Goal: Information Seeking & Learning: Learn about a topic

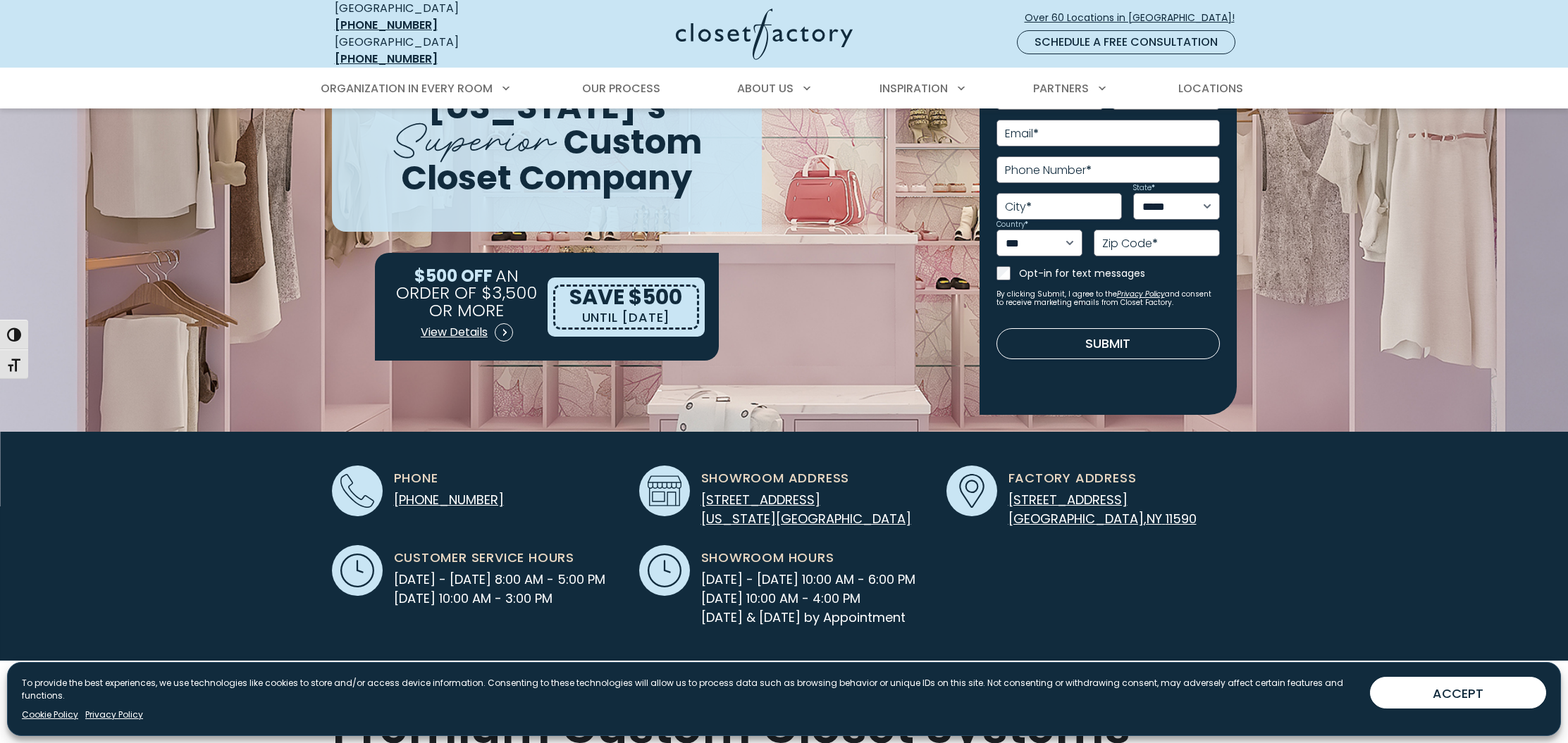
scroll to position [187, 0]
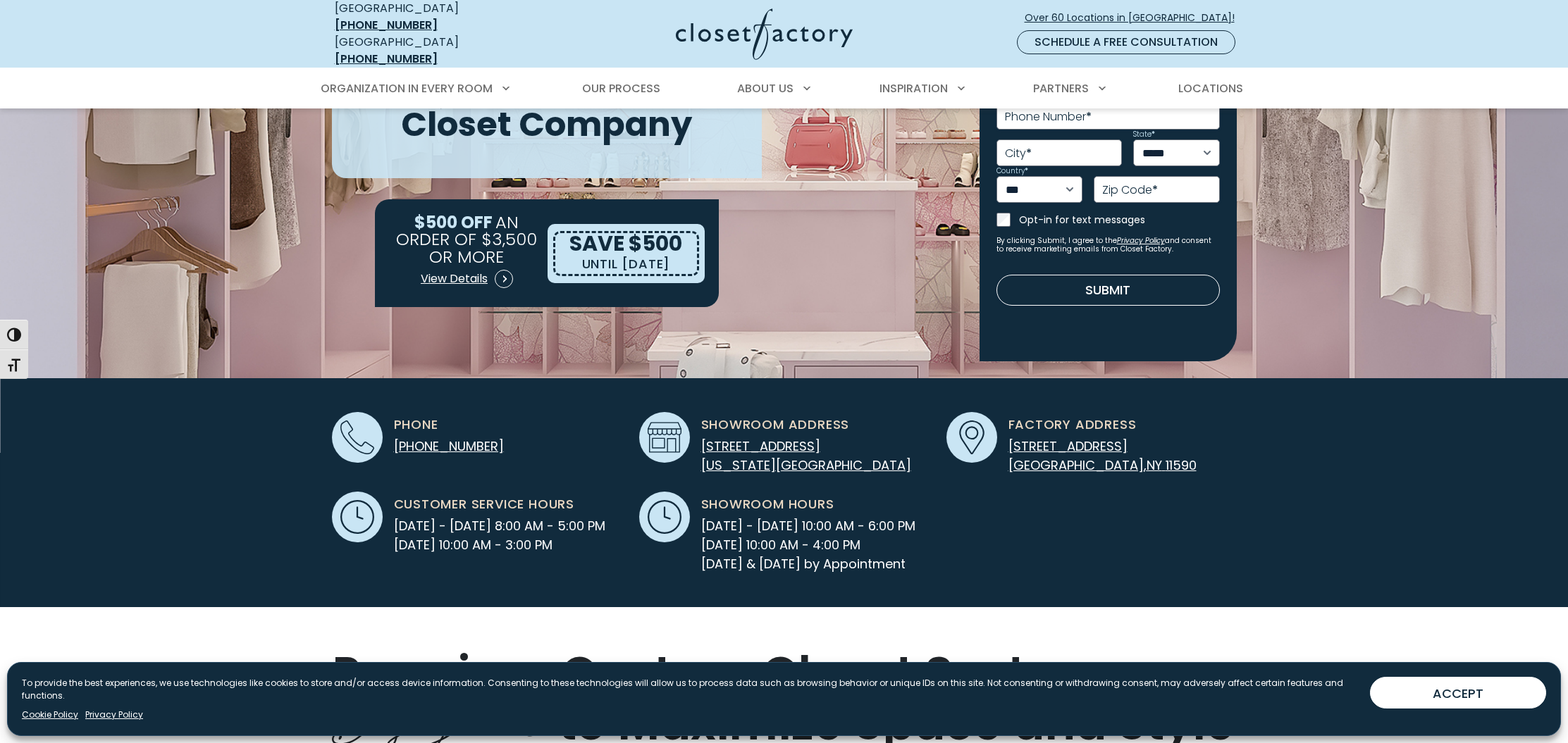
click at [1068, 444] on p "135 Cantiague Rock Road Westbury , NY 11590" at bounding box center [1102, 456] width 188 height 38
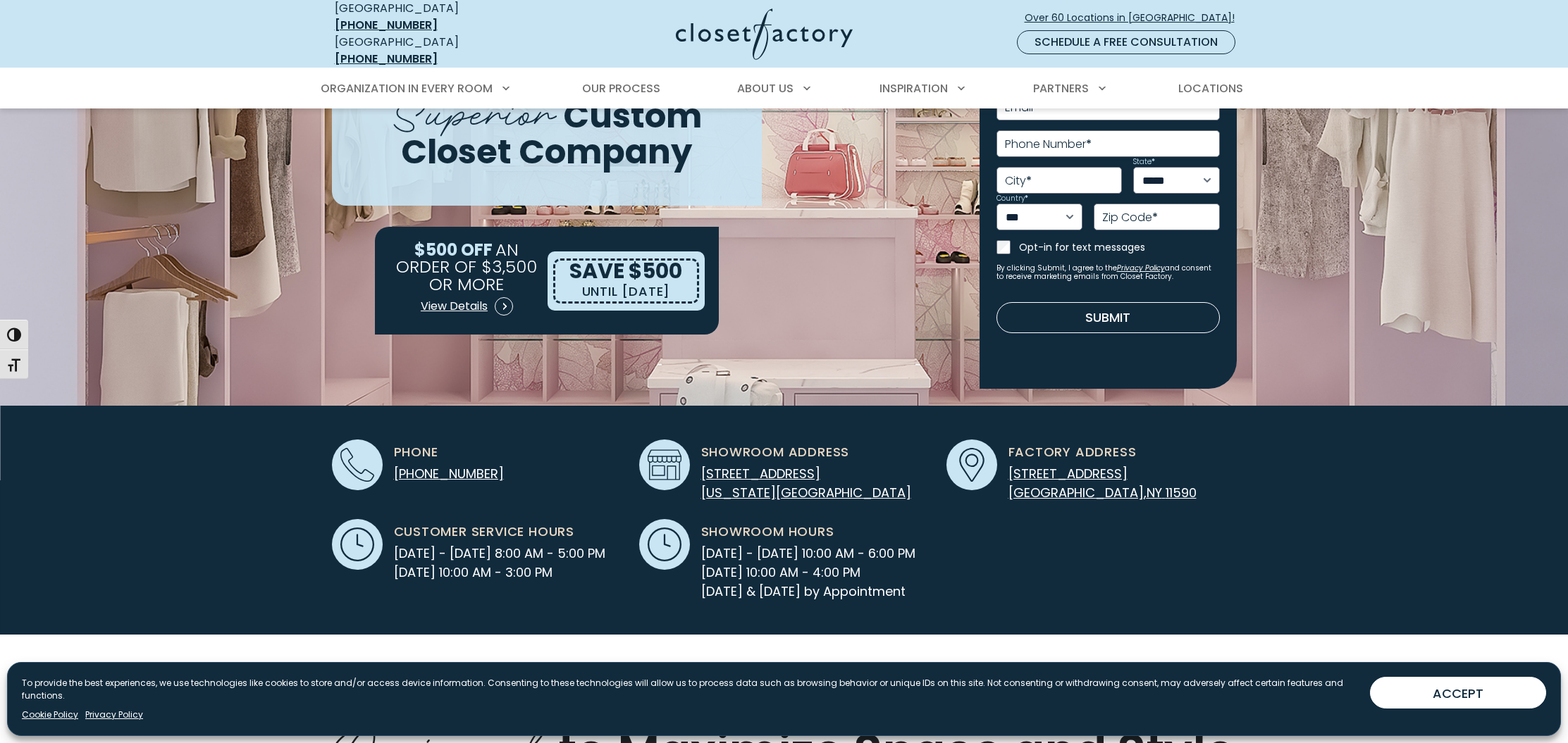
scroll to position [93, 0]
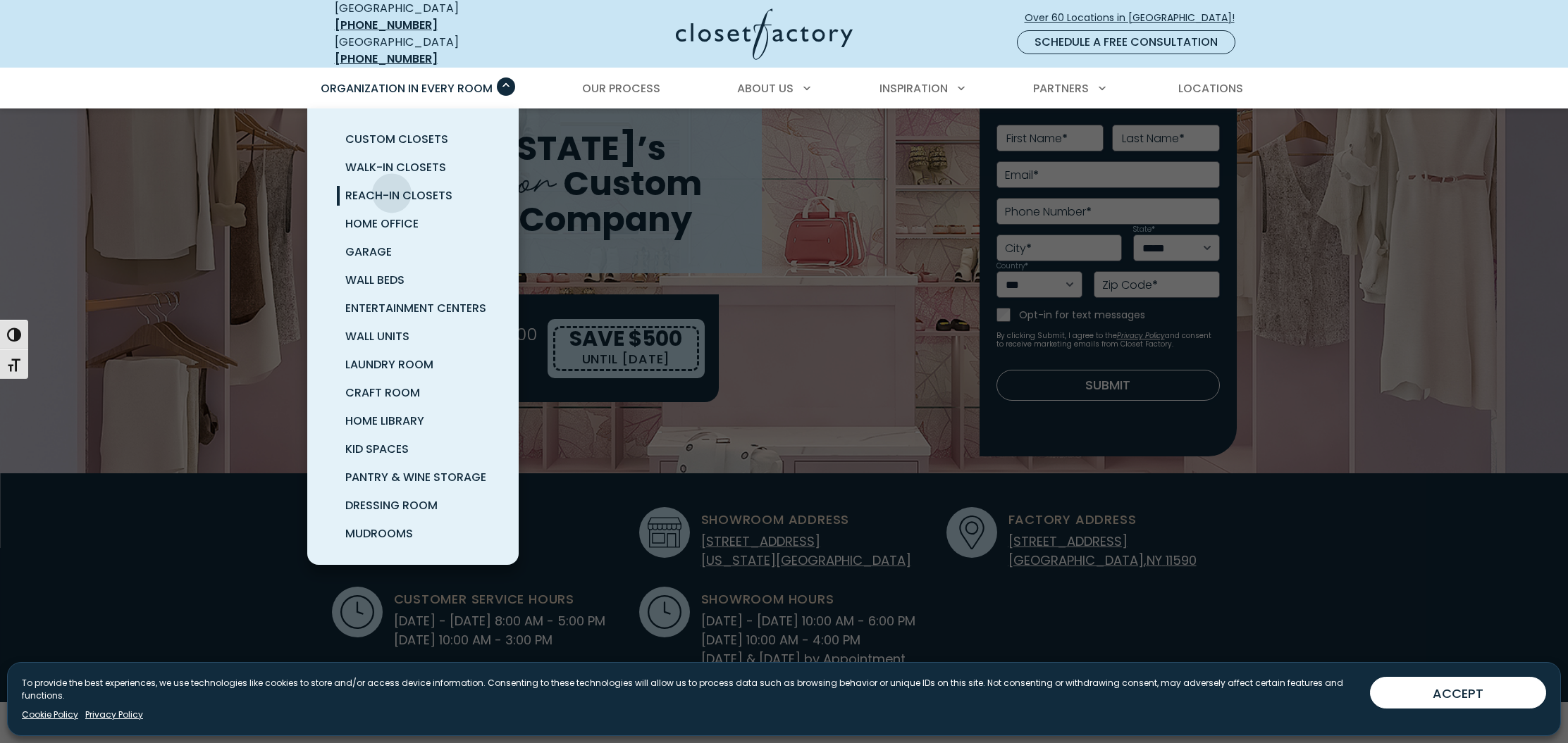
click at [392, 187] on span "Reach-In Closets" at bounding box center [398, 195] width 107 height 16
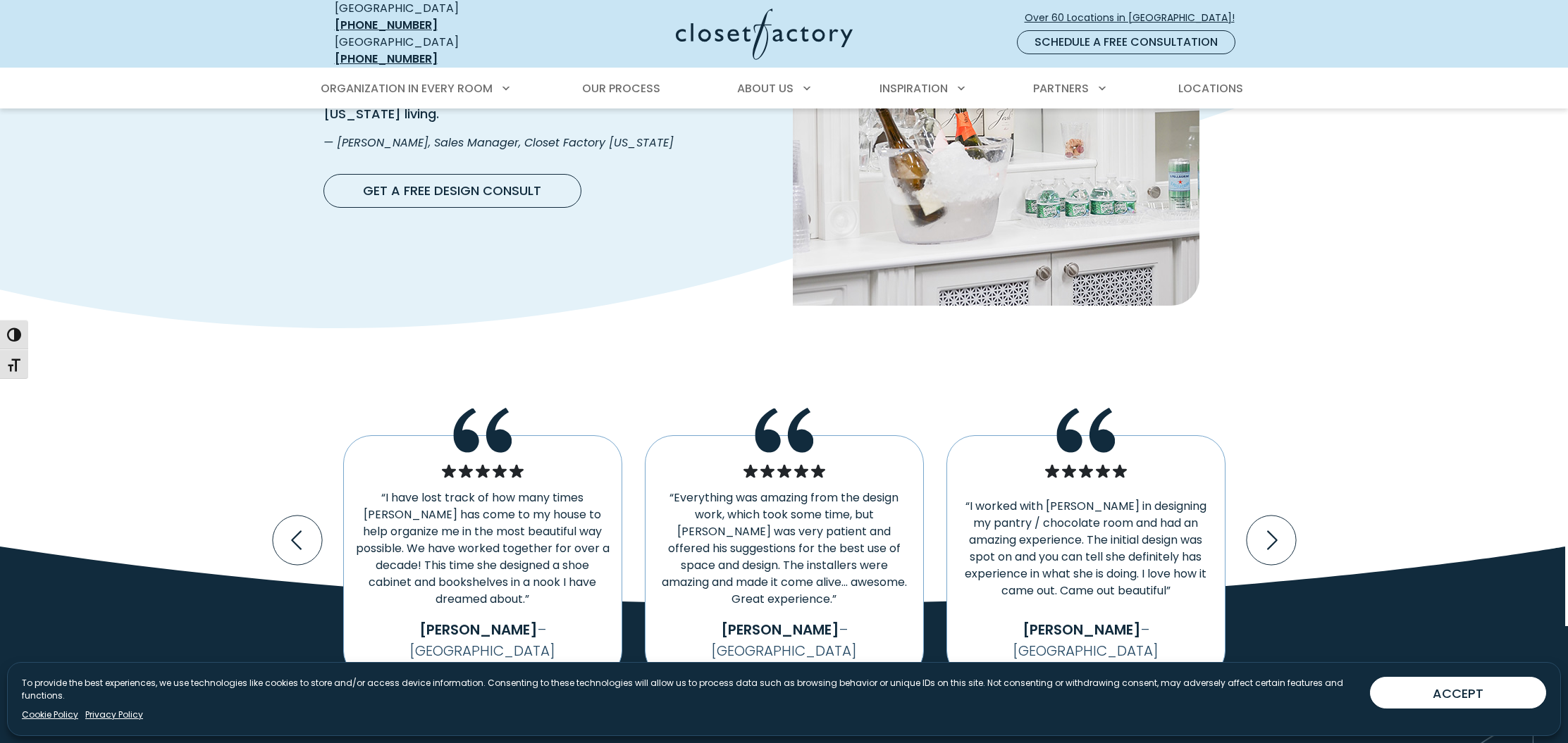
scroll to position [2622, 0]
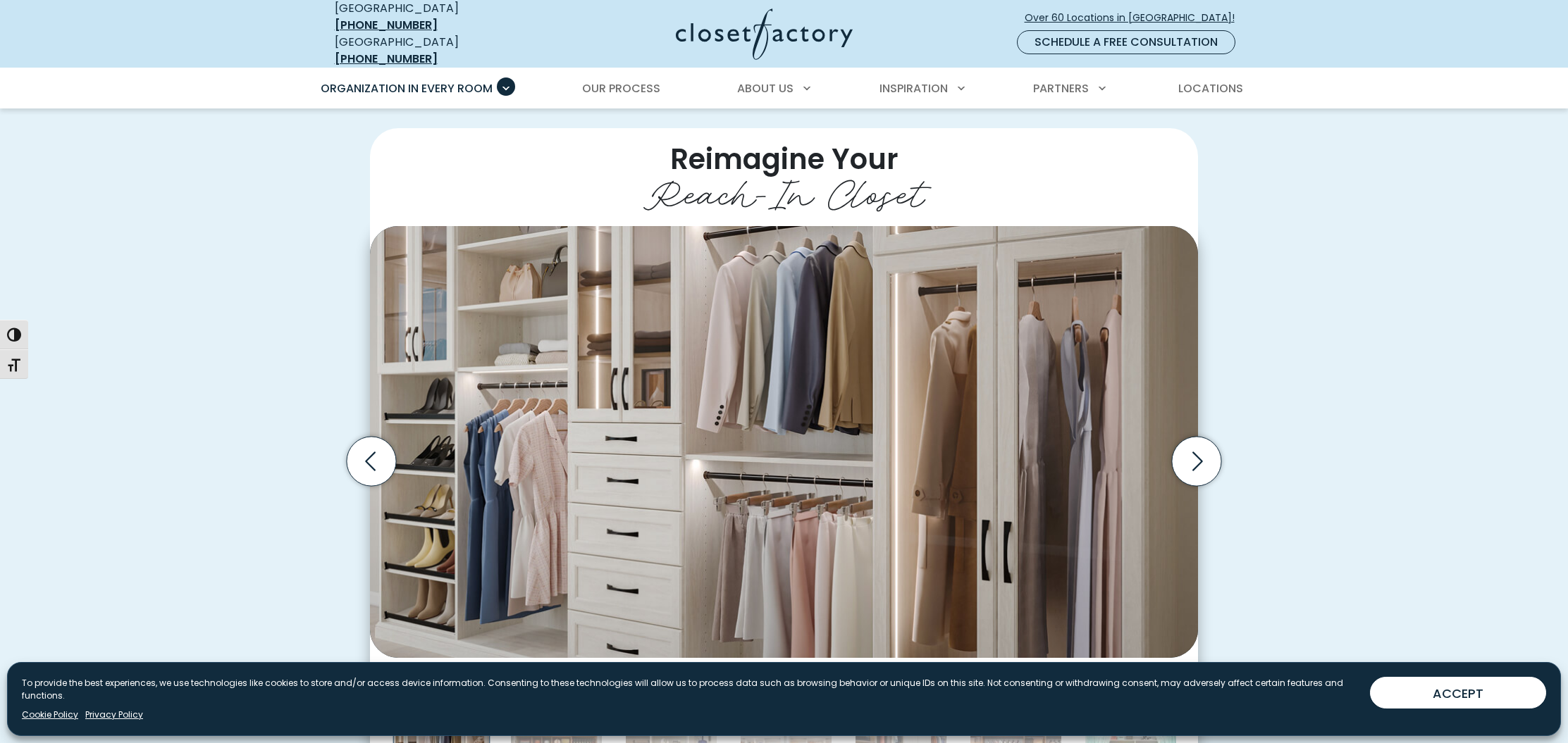
scroll to position [404, 0]
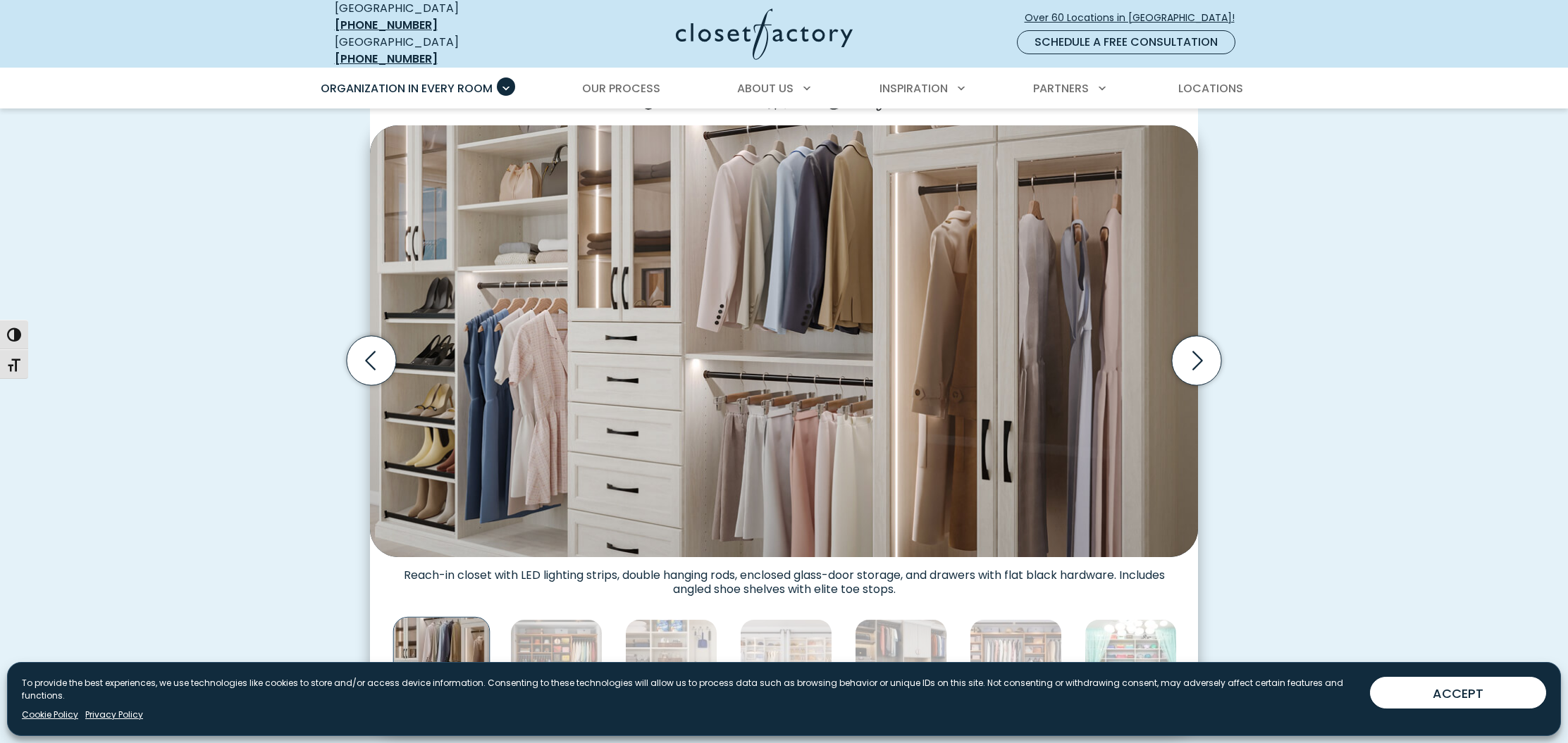
click at [1240, 353] on div "Reimagine Your Reach-In Closet Reach-in closet with pull out wire baskets and d…" at bounding box center [784, 380] width 921 height 705
click at [1187, 344] on icon "Next slide" at bounding box center [1196, 360] width 49 height 49
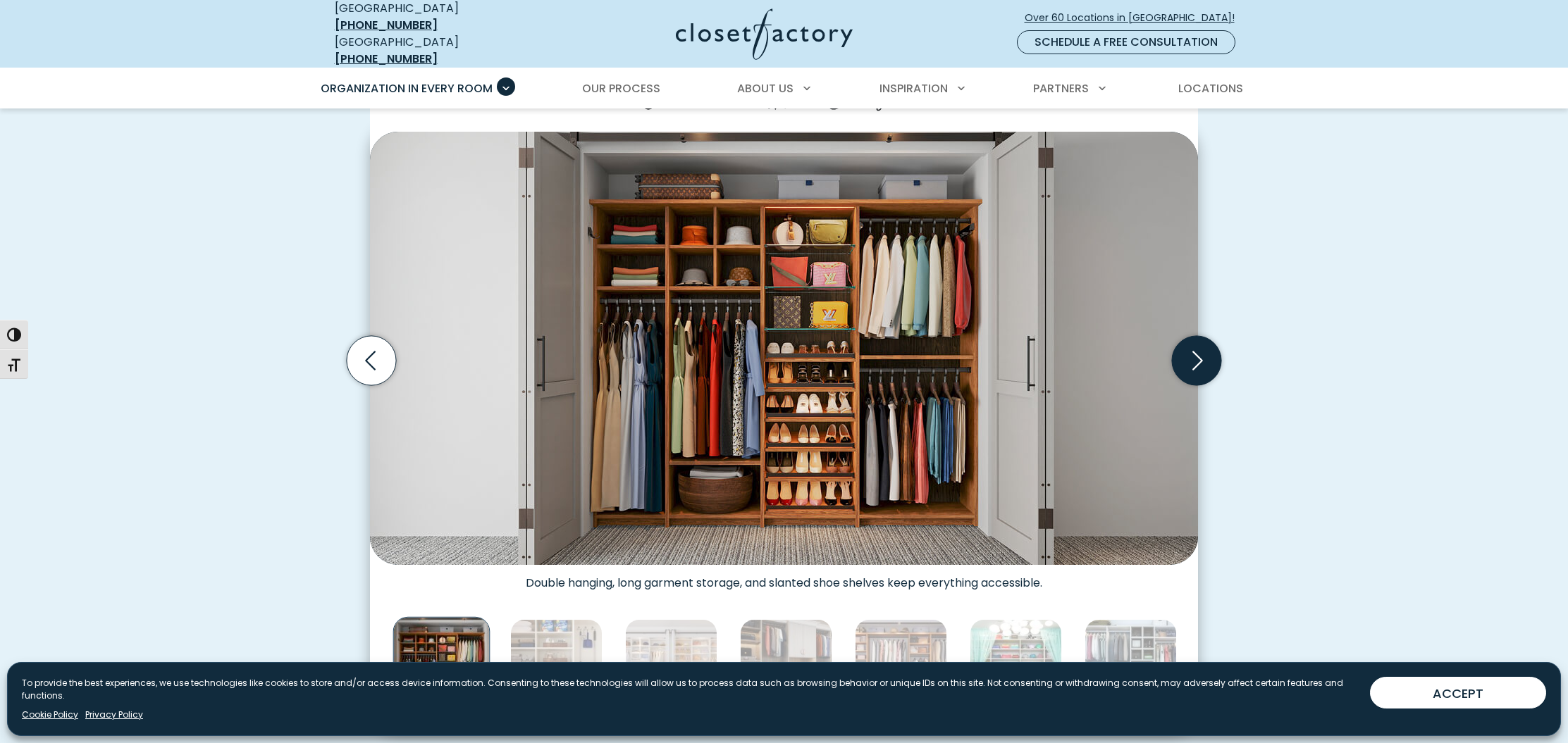
click at [1186, 348] on icon "Next slide" at bounding box center [1196, 360] width 49 height 49
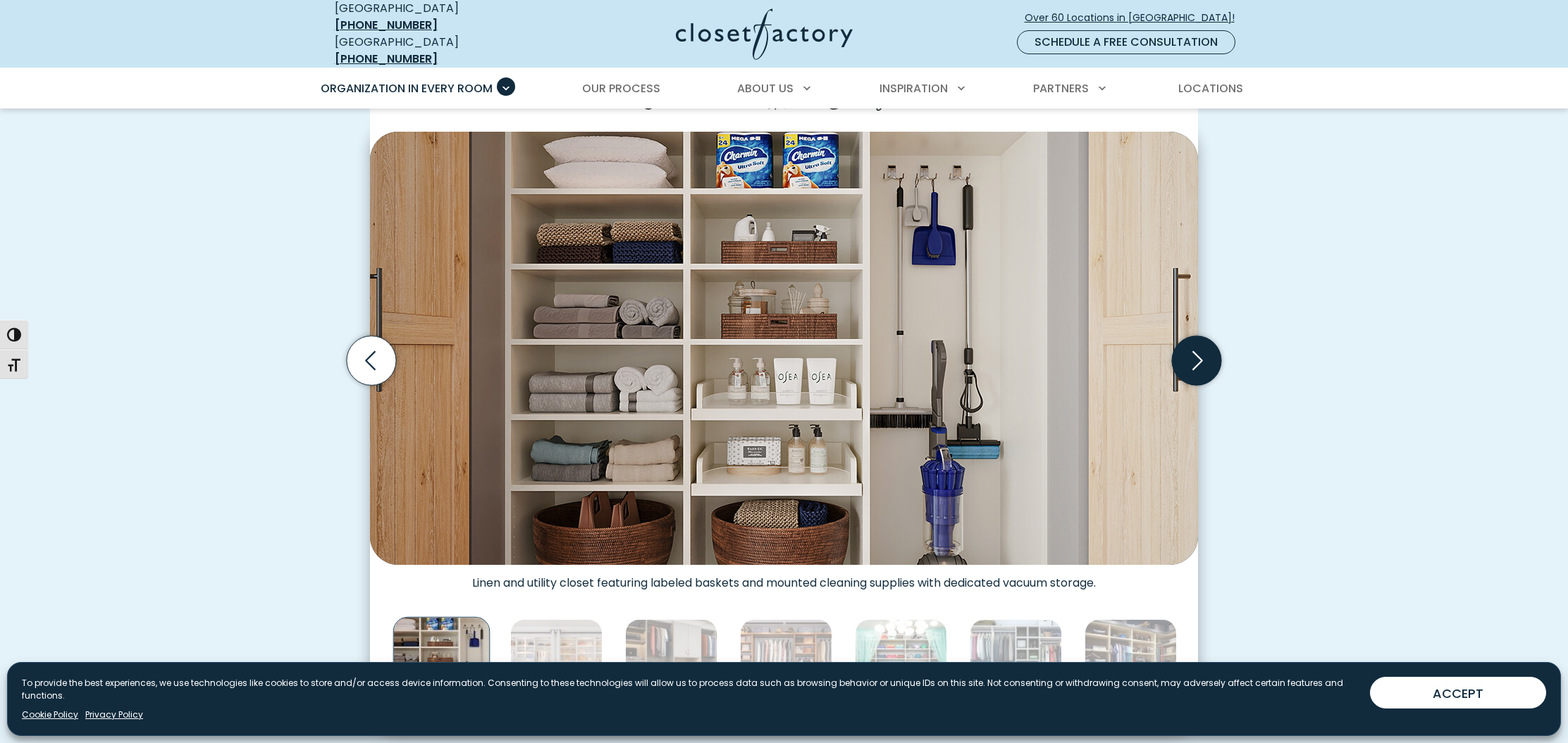
click at [1191, 358] on icon "Next slide" at bounding box center [1196, 360] width 49 height 49
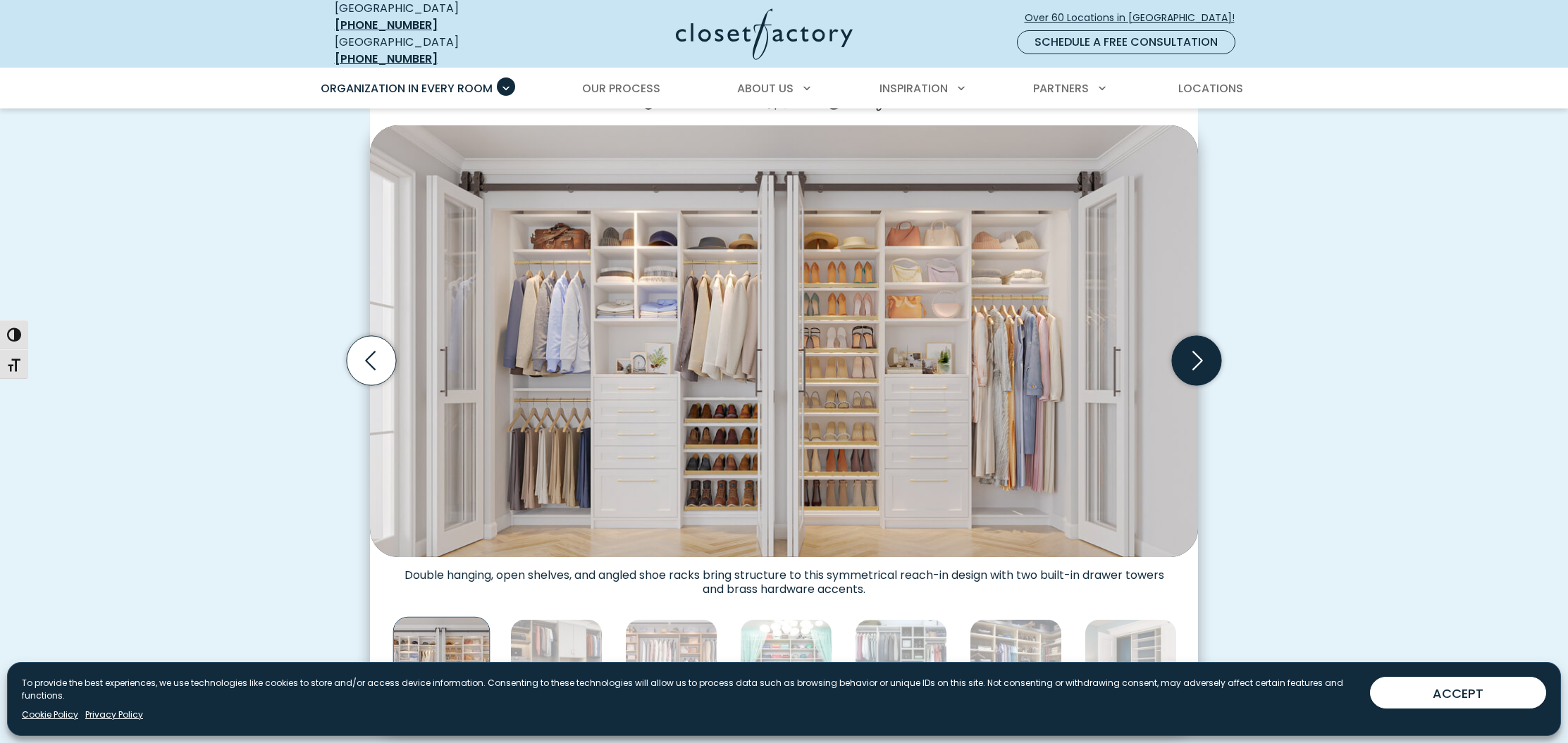
click at [1199, 352] on icon "Next slide" at bounding box center [1197, 361] width 10 height 19
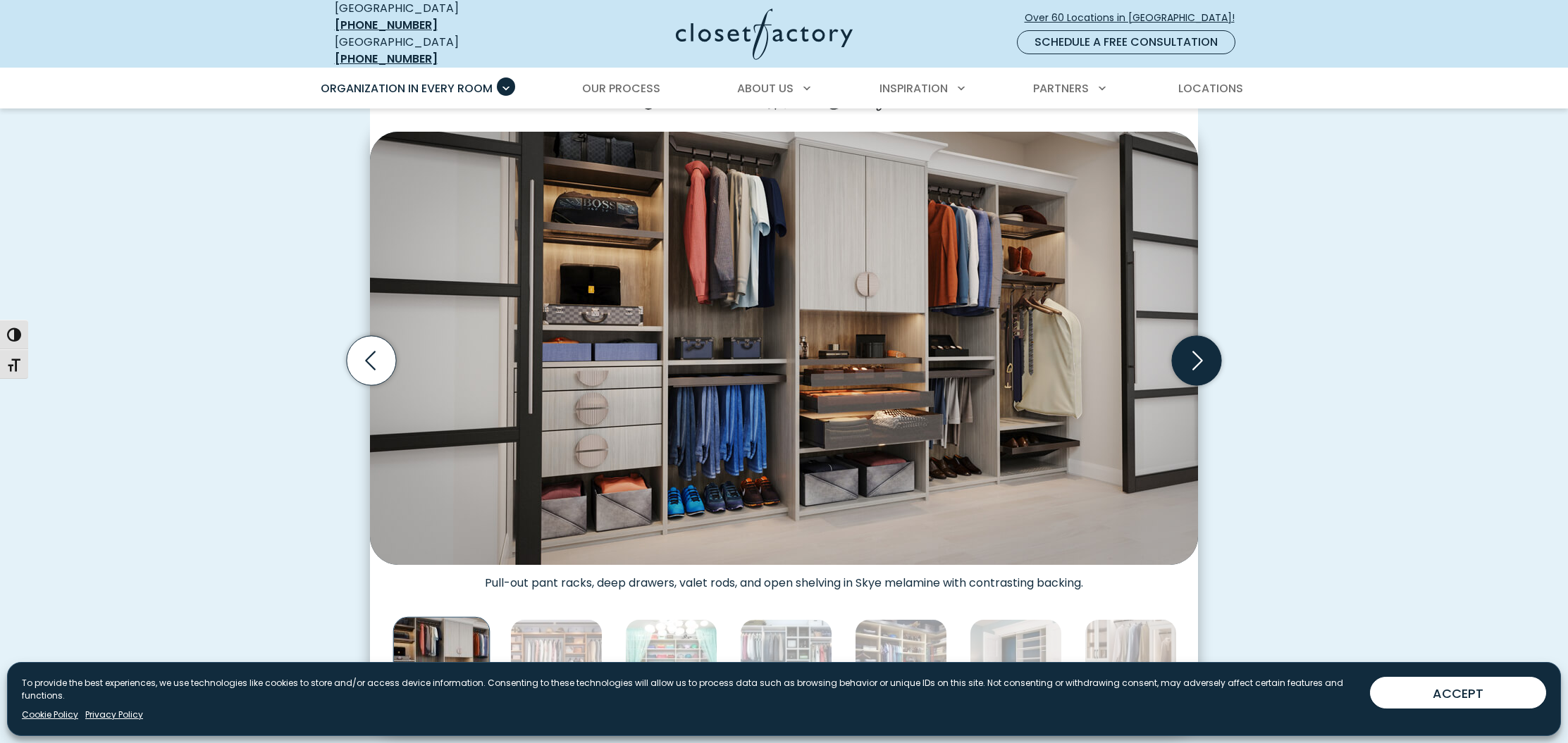
click at [1199, 352] on icon "Next slide" at bounding box center [1197, 361] width 10 height 19
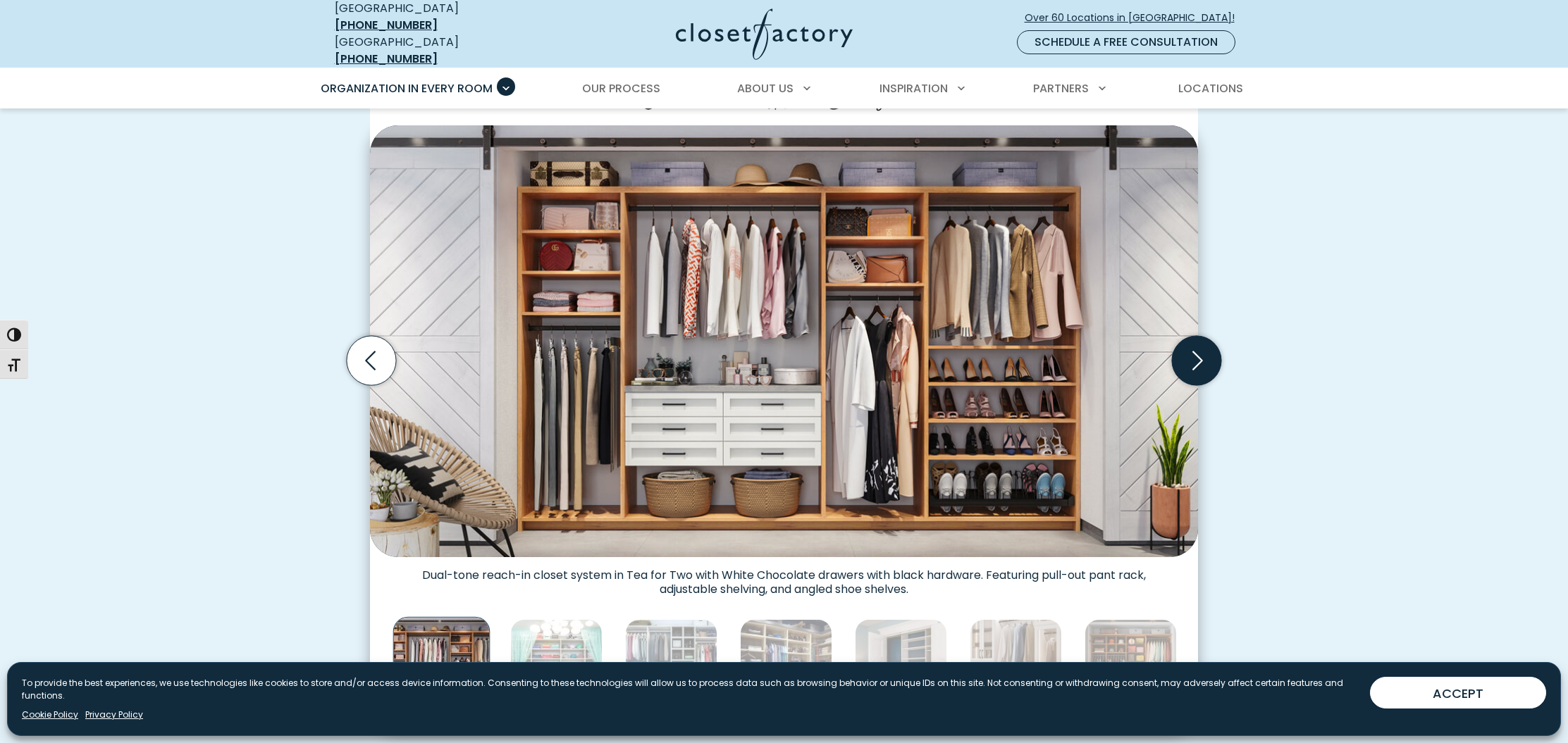
click at [1199, 352] on icon "Next slide" at bounding box center [1197, 361] width 10 height 19
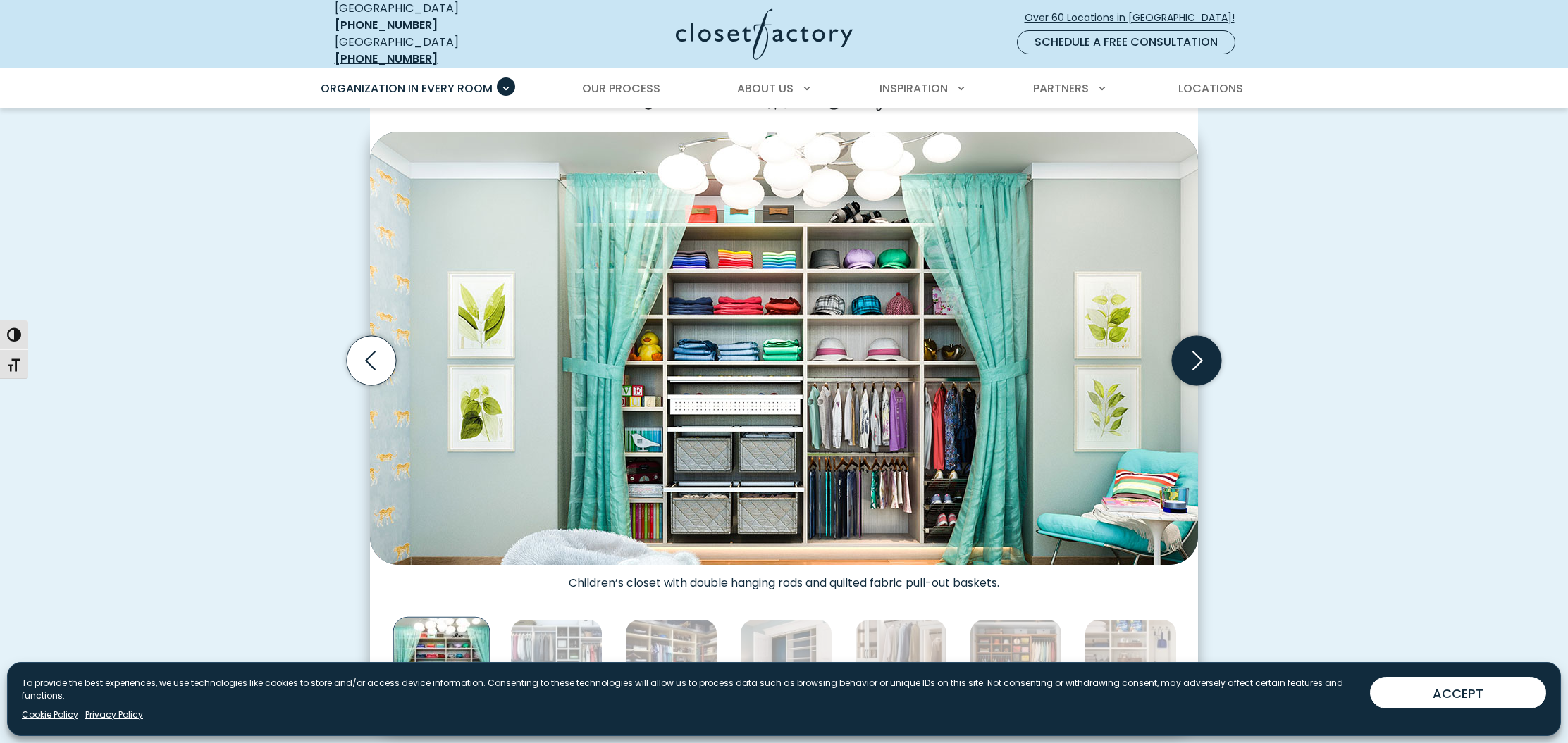
click at [1200, 352] on icon "Next slide" at bounding box center [1197, 361] width 10 height 19
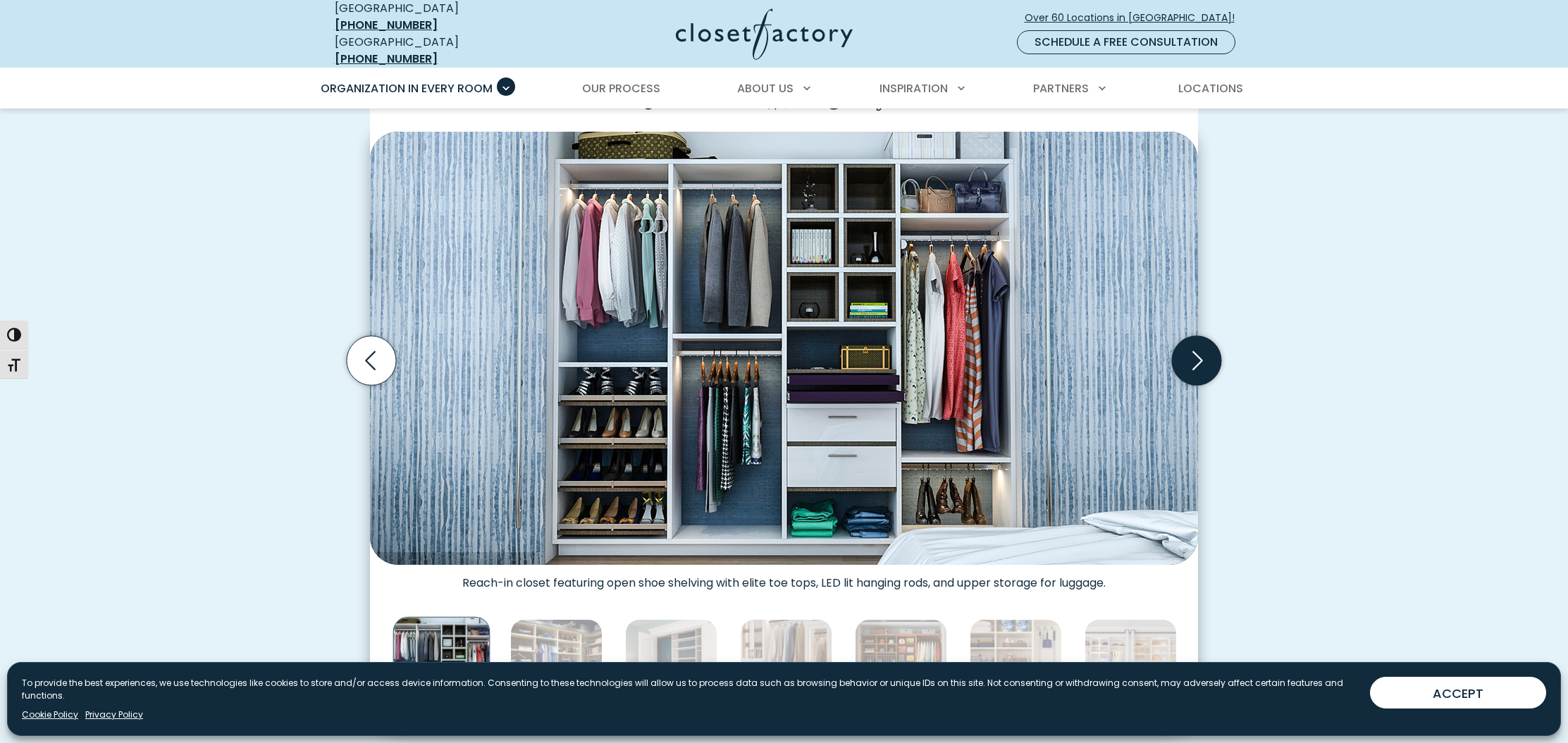
click at [1200, 352] on icon "Next slide" at bounding box center [1197, 361] width 10 height 19
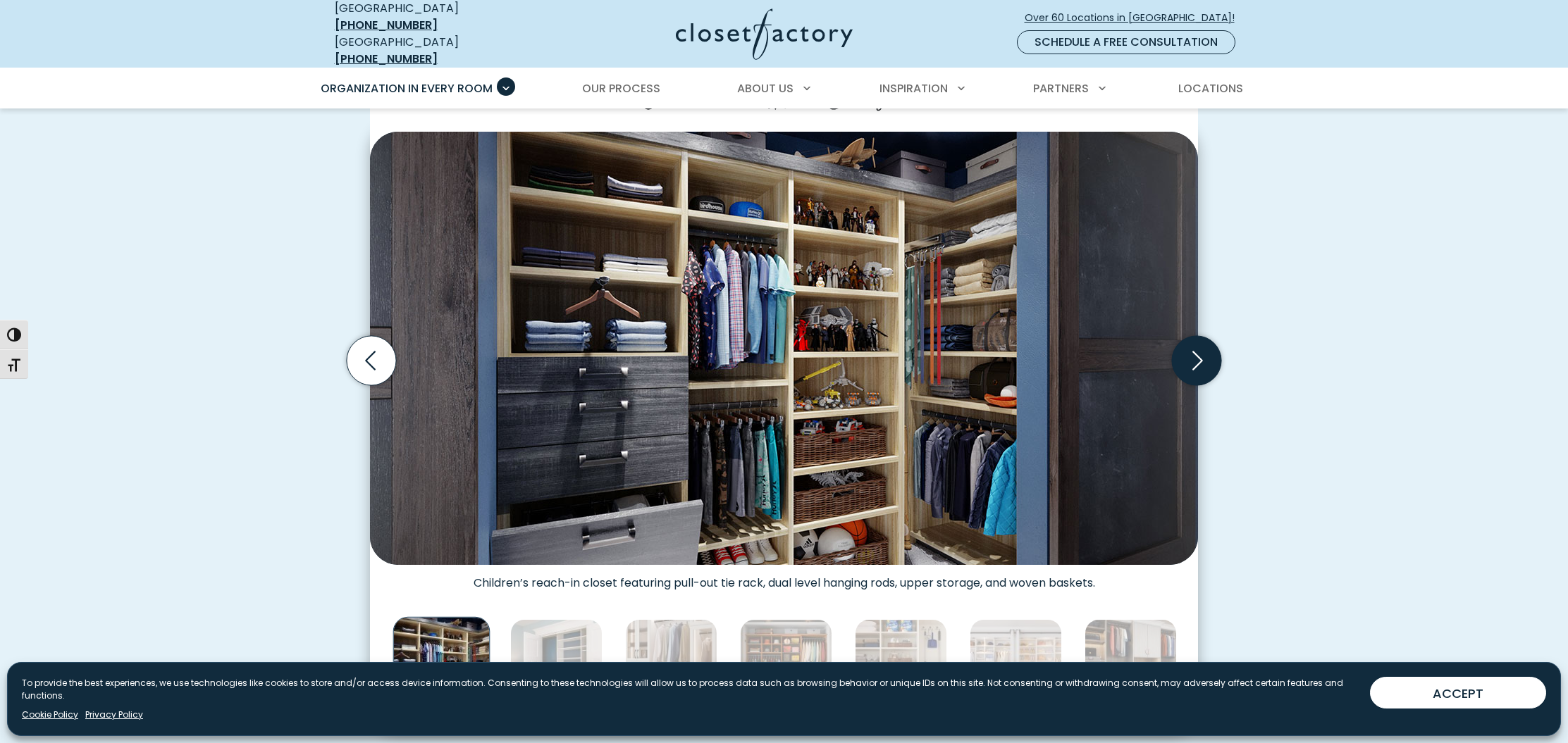
click at [1198, 356] on icon "Next slide" at bounding box center [1196, 360] width 49 height 49
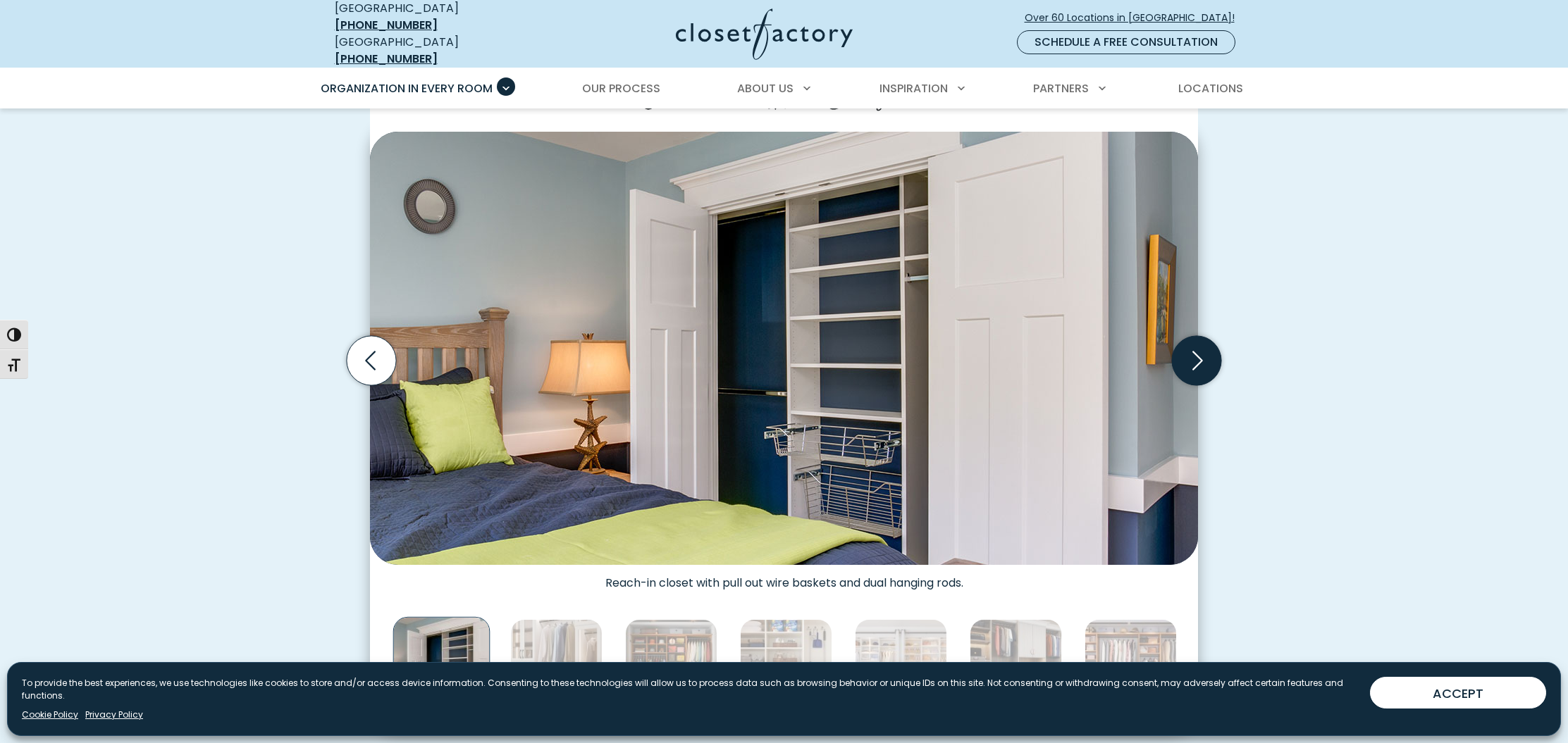
click at [1198, 356] on icon "Next slide" at bounding box center [1196, 360] width 49 height 49
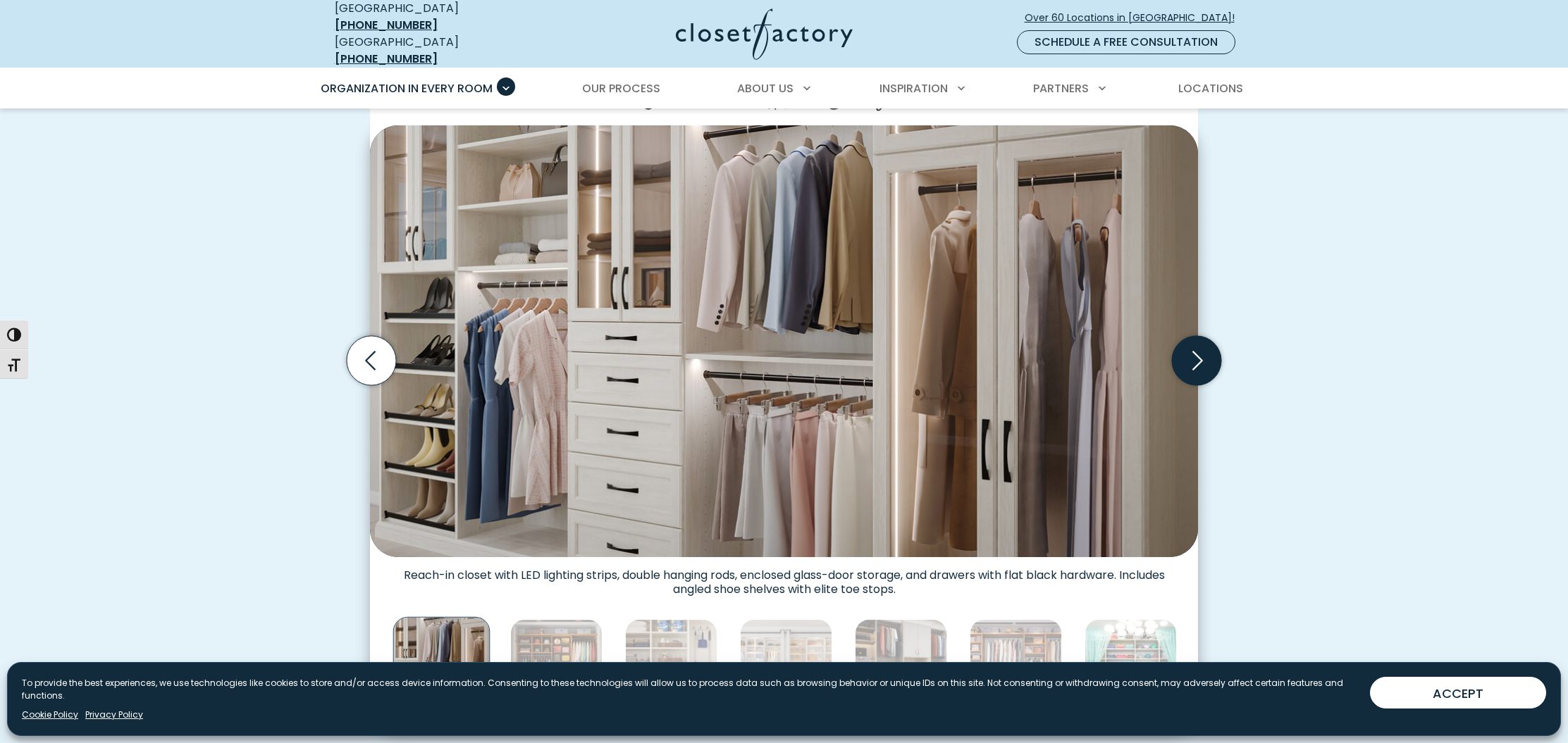
click at [1203, 354] on icon "Next slide" at bounding box center [1196, 360] width 49 height 49
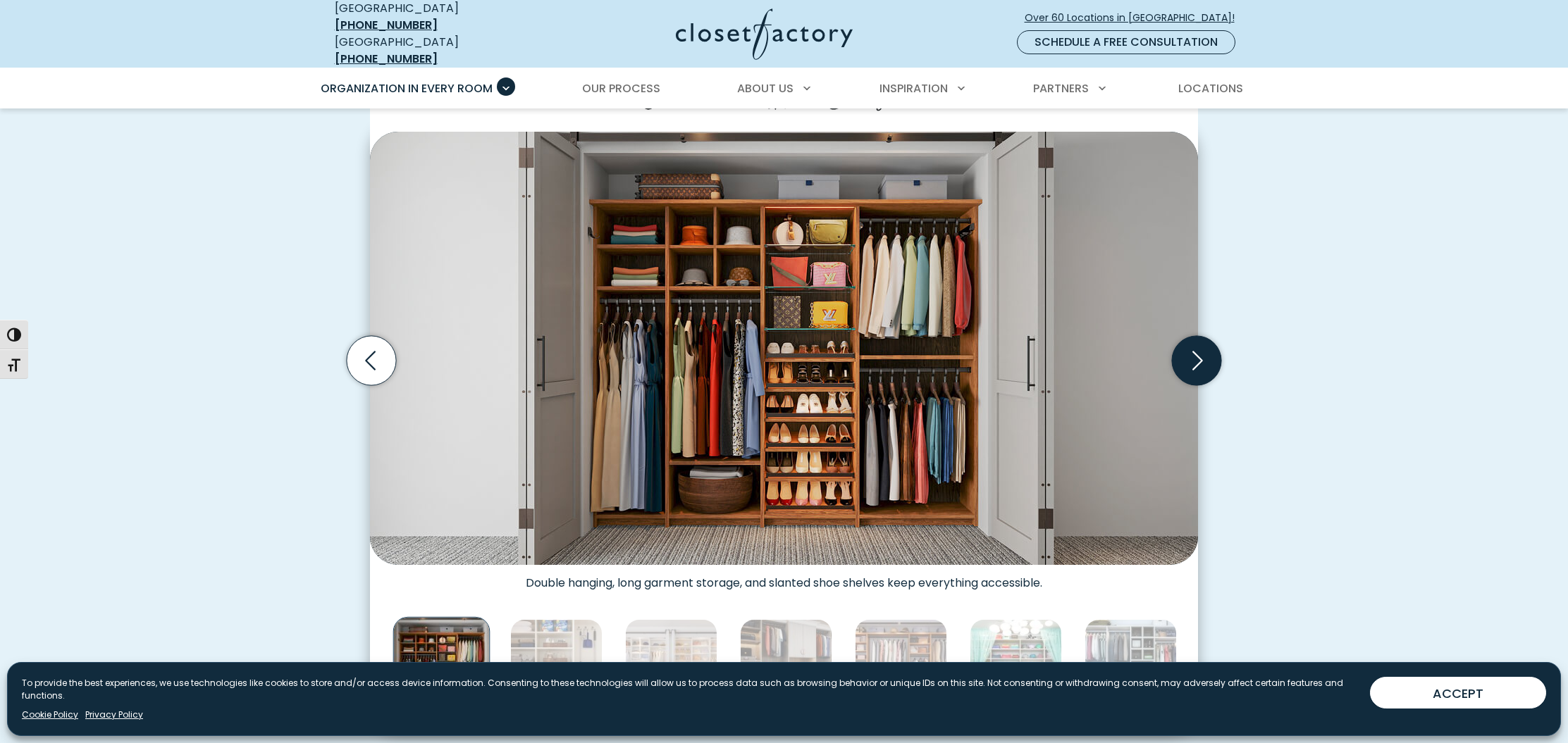
click at [1203, 354] on icon "Next slide" at bounding box center [1196, 360] width 49 height 49
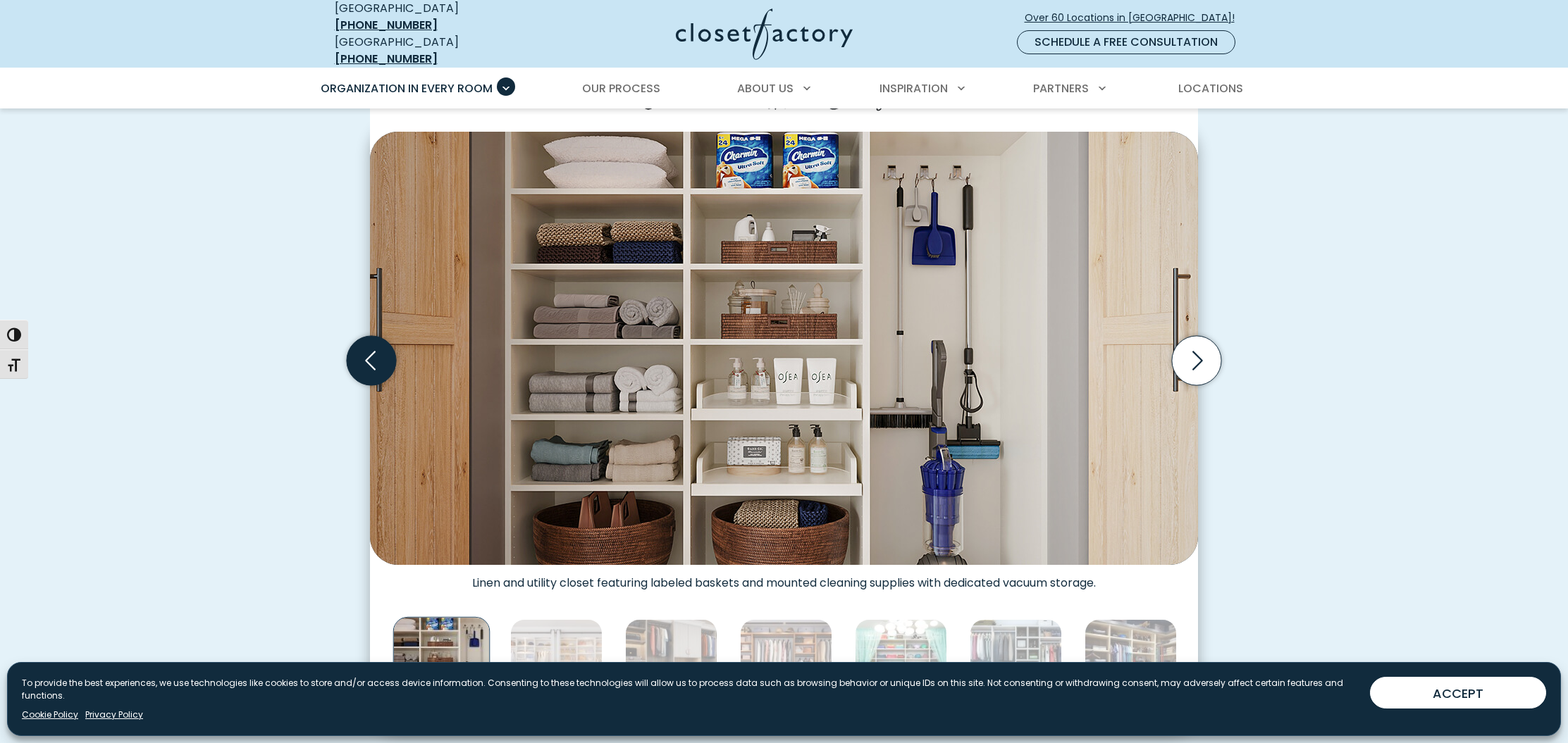
click at [386, 354] on icon "Previous slide" at bounding box center [372, 360] width 49 height 49
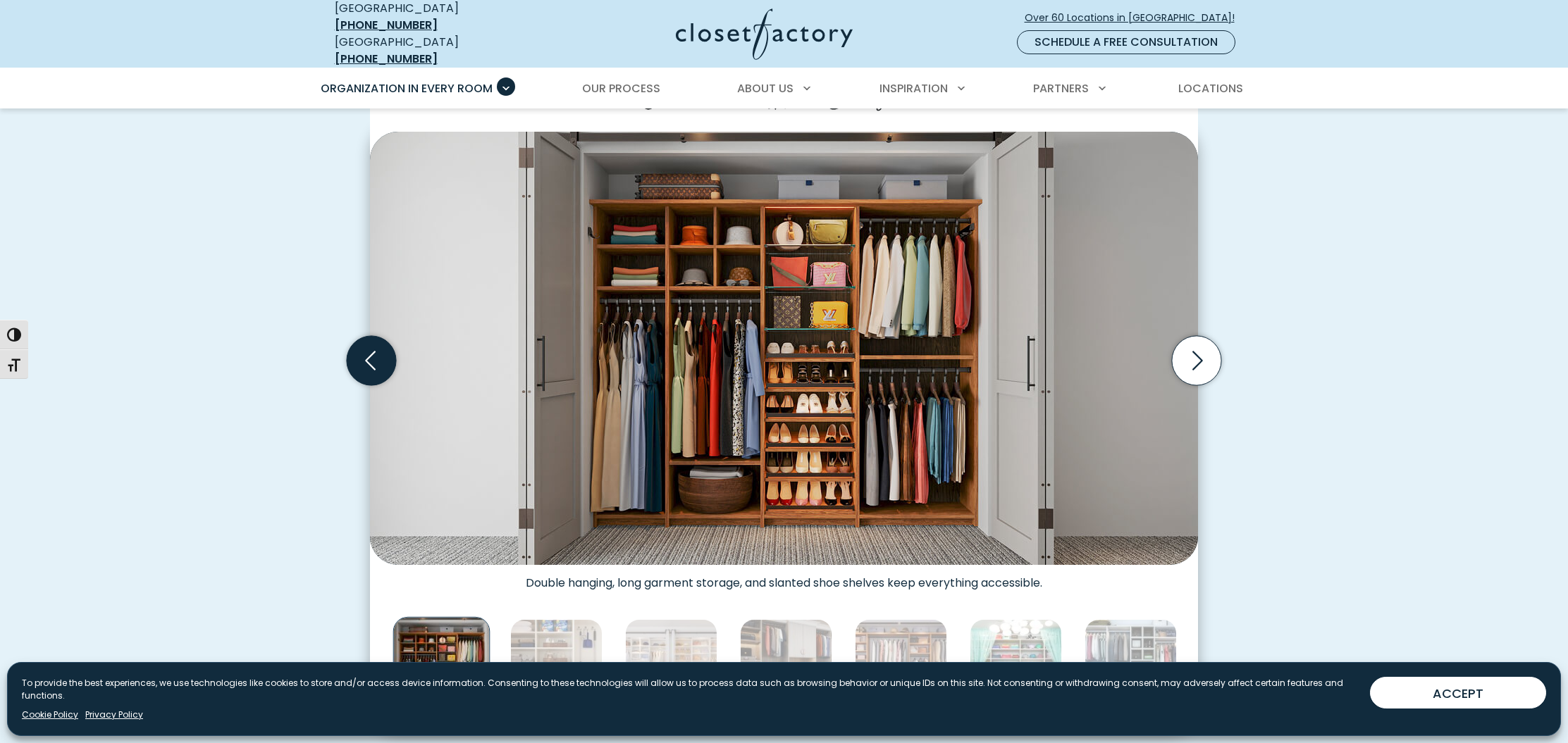
click at [386, 354] on icon "Previous slide" at bounding box center [372, 360] width 49 height 49
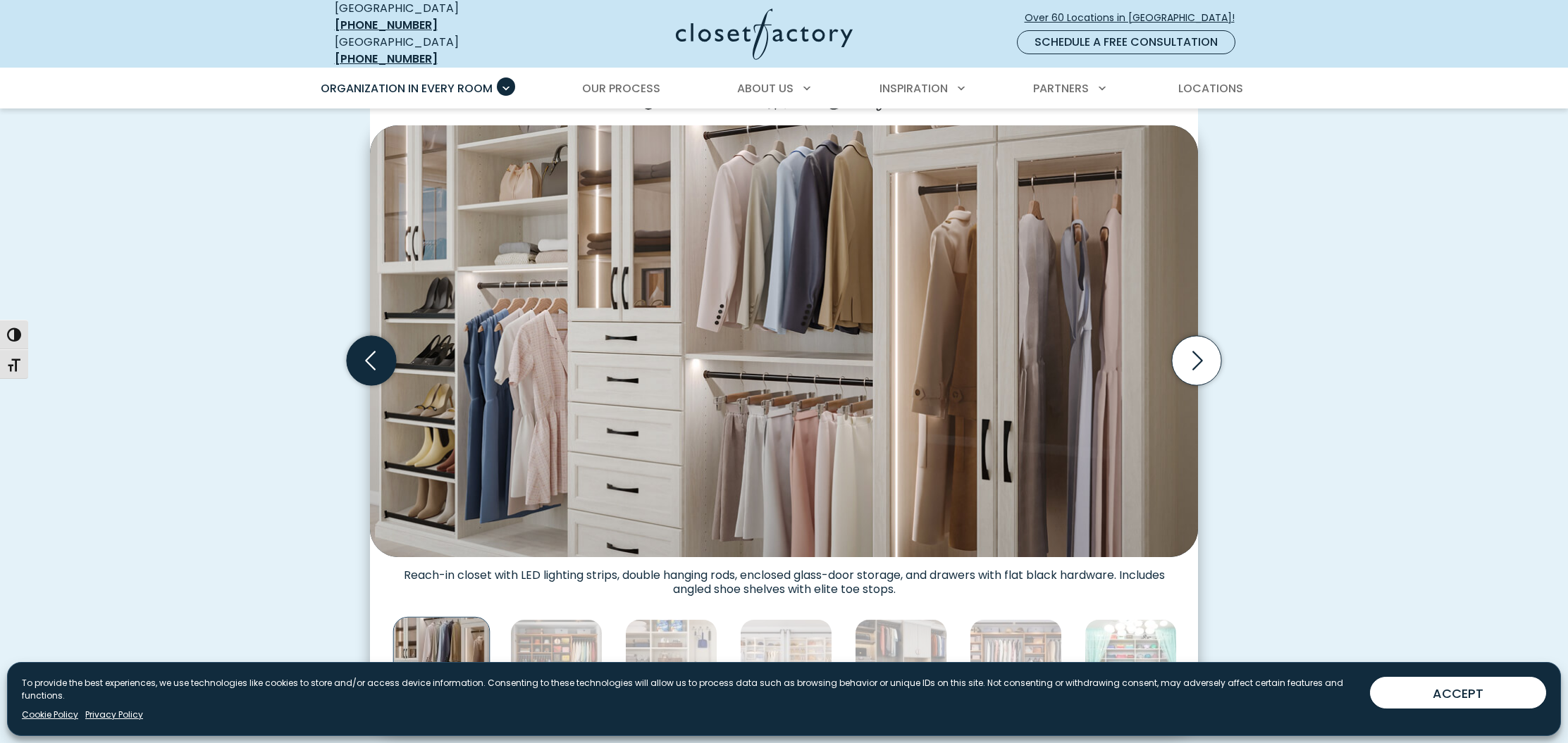
click at [386, 354] on icon "Previous slide" at bounding box center [372, 360] width 49 height 49
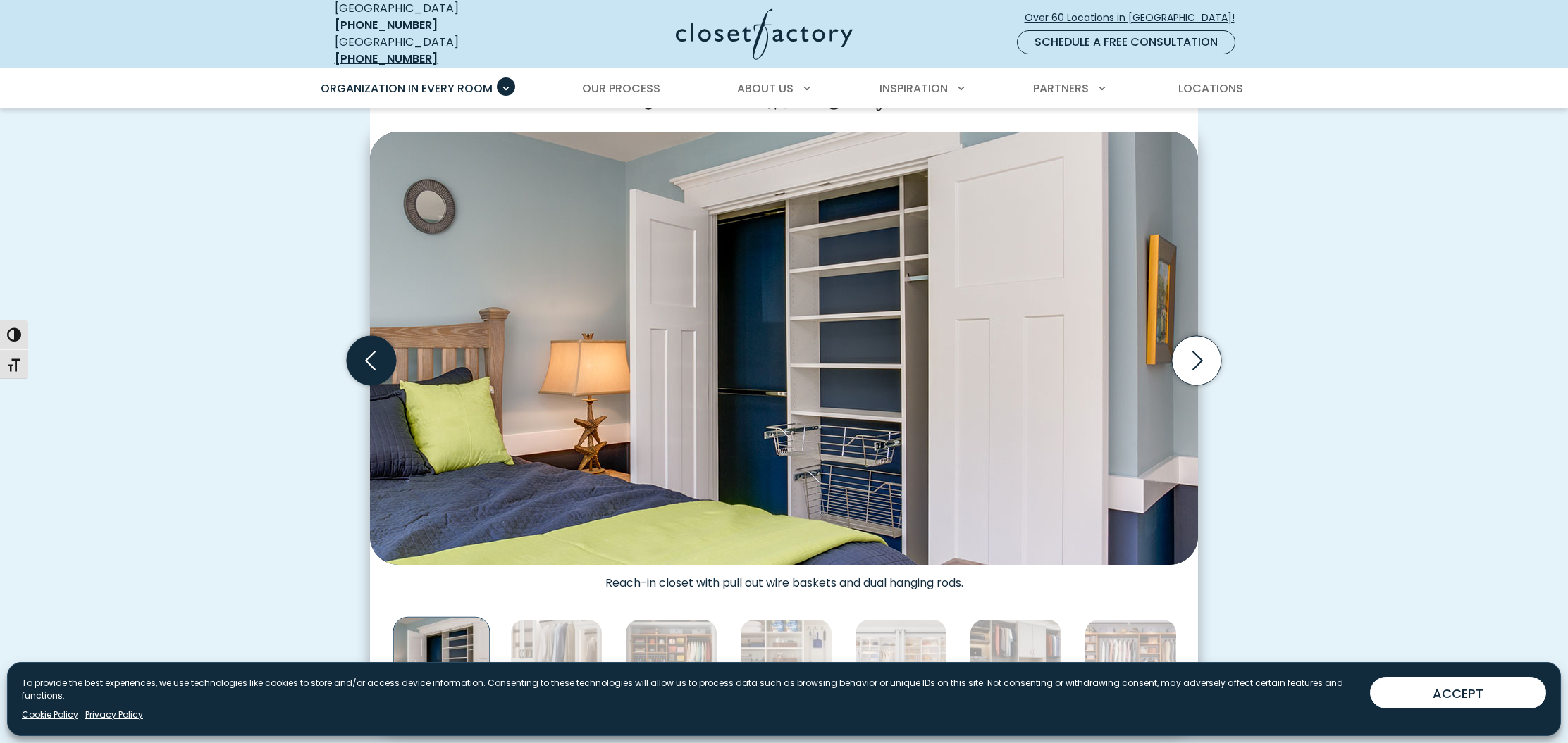
click at [386, 354] on icon "Previous slide" at bounding box center [372, 360] width 49 height 49
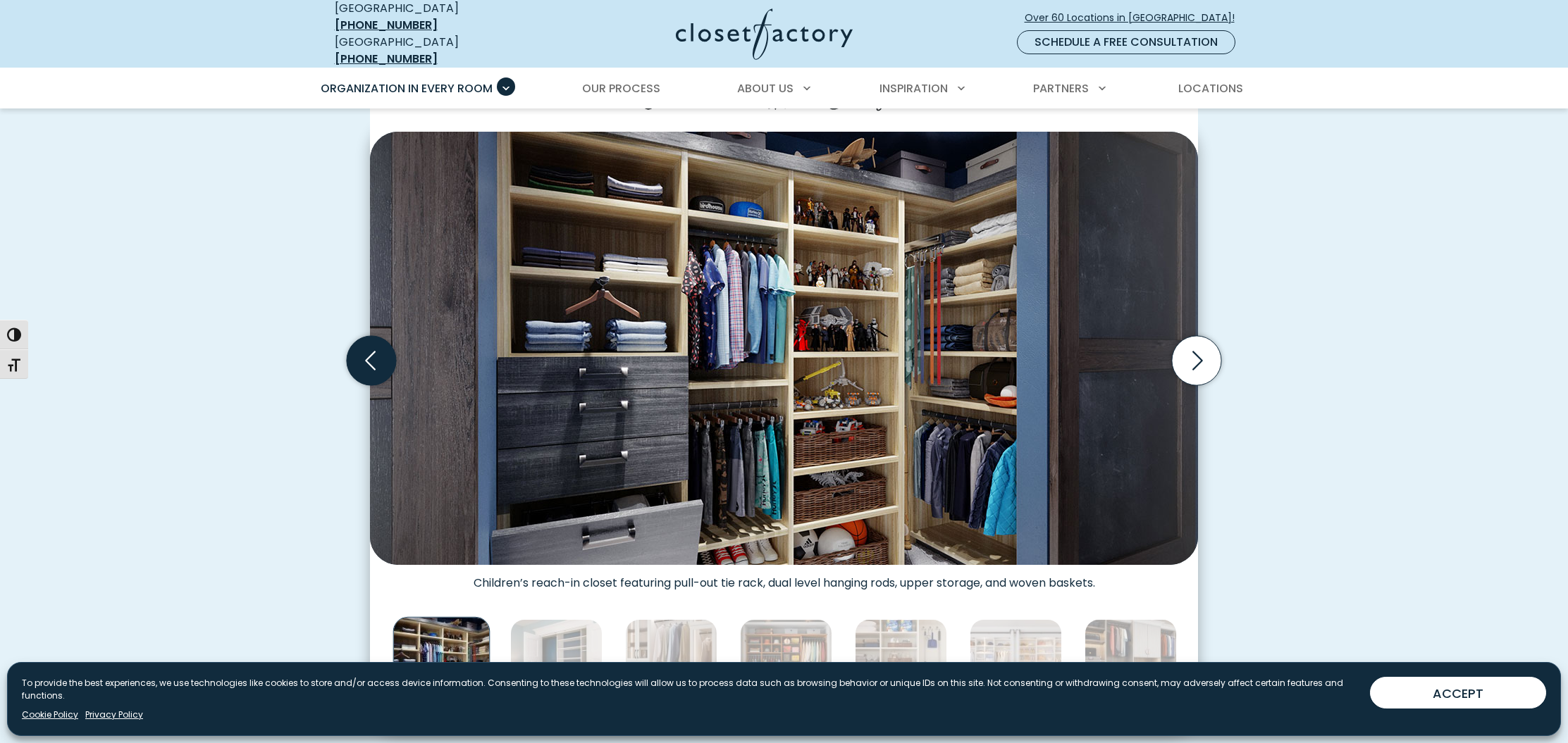
click at [386, 354] on icon "Previous slide" at bounding box center [372, 360] width 49 height 49
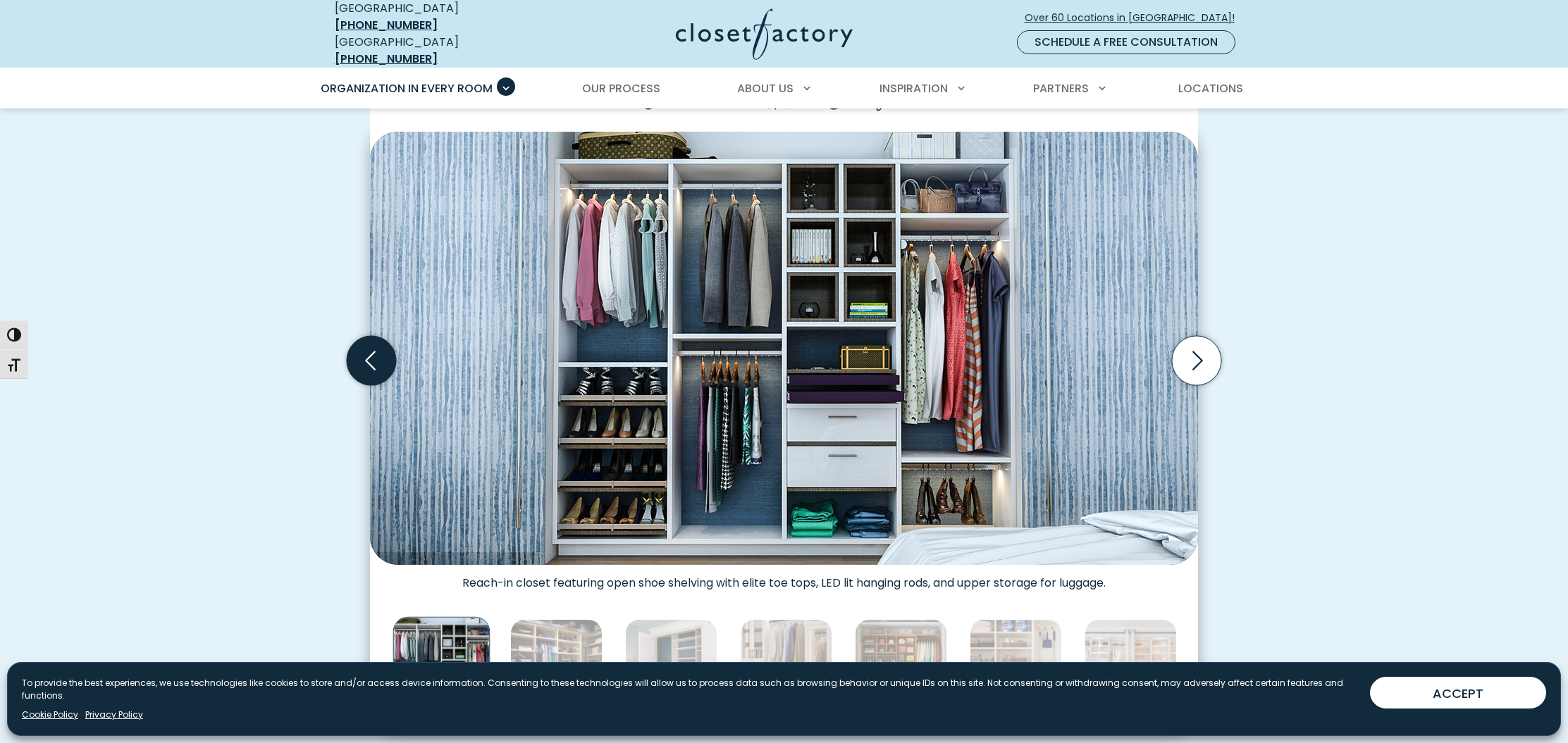
click at [386, 354] on icon "Previous slide" at bounding box center [372, 360] width 49 height 49
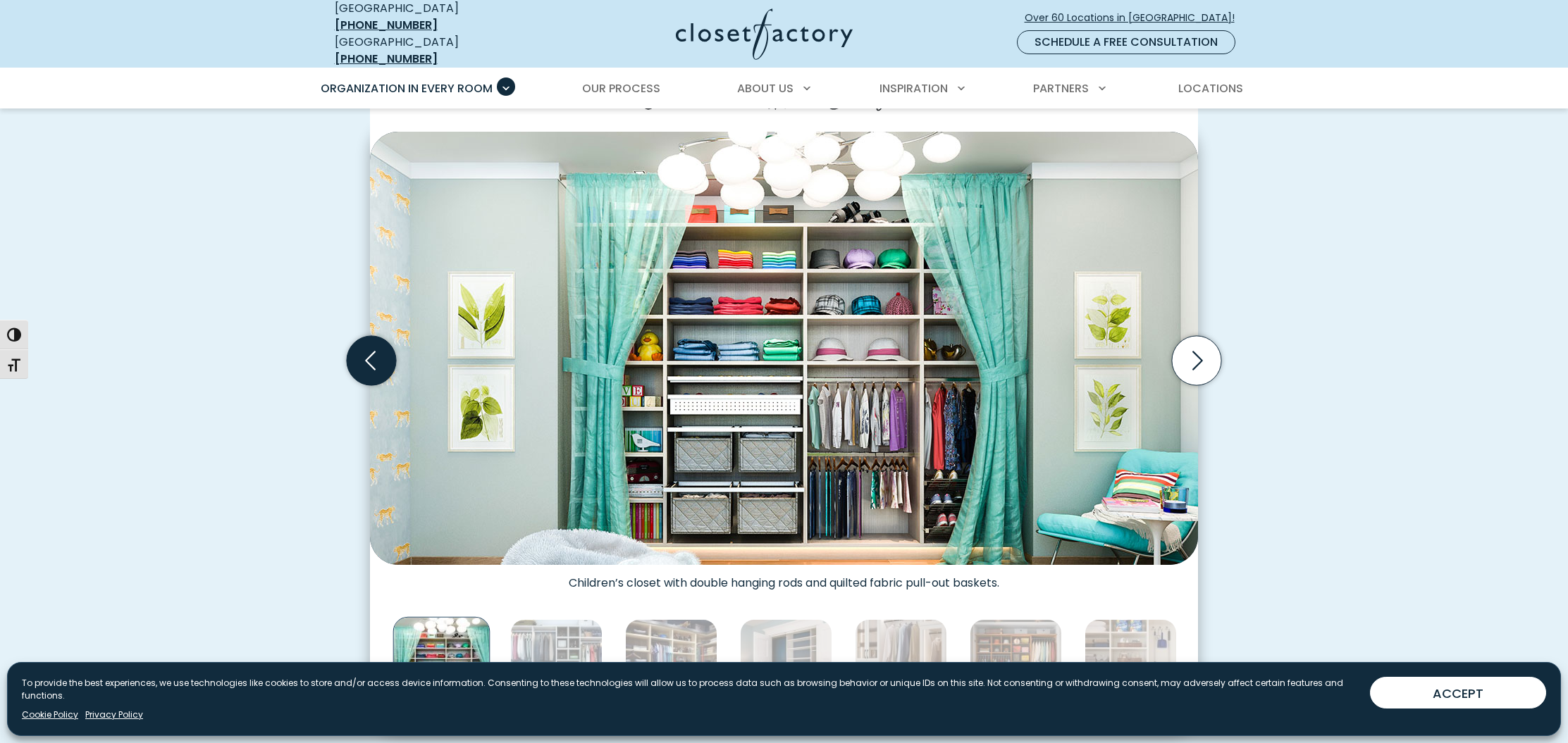
click at [386, 354] on icon "Previous slide" at bounding box center [372, 360] width 49 height 49
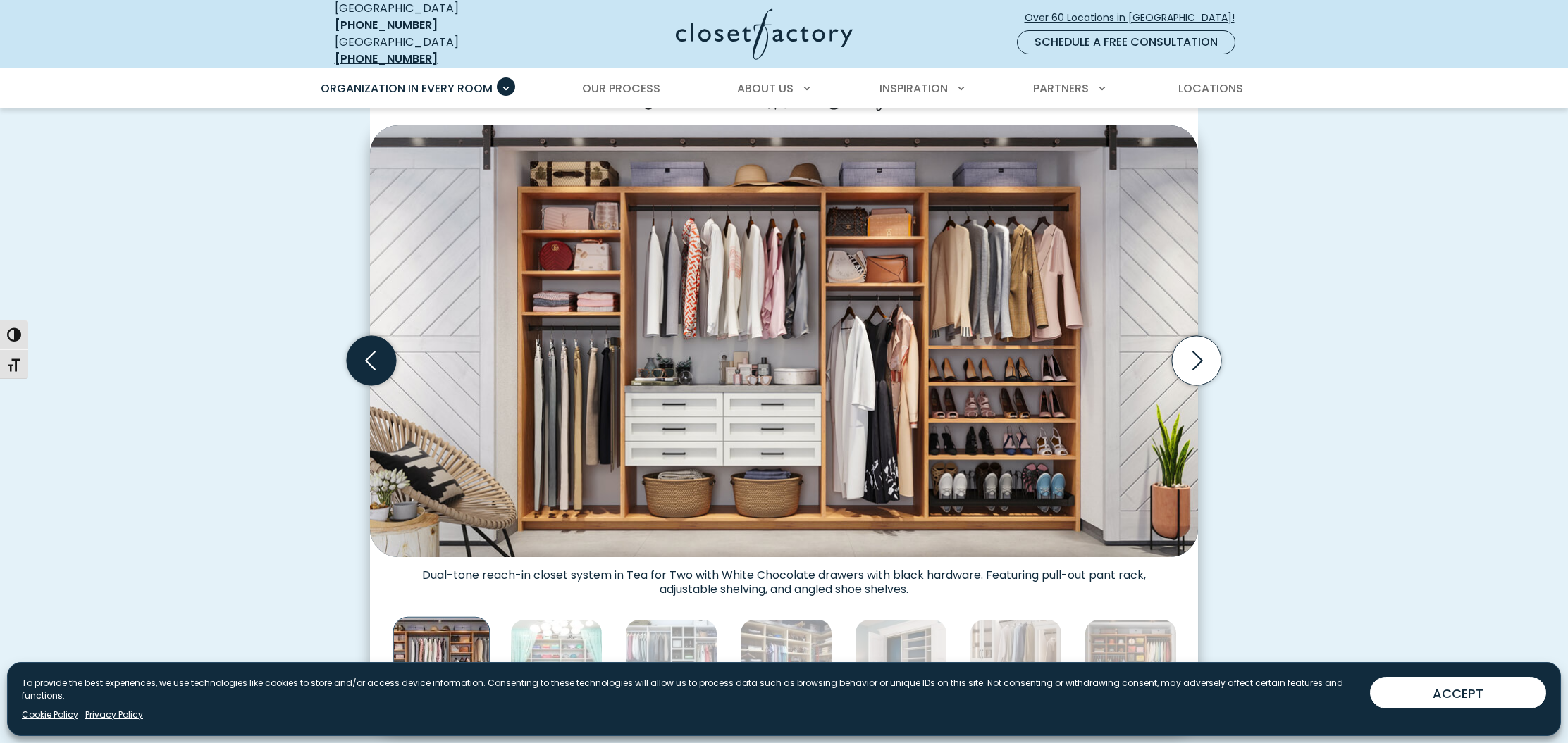
click at [385, 354] on icon "Previous slide" at bounding box center [372, 360] width 49 height 49
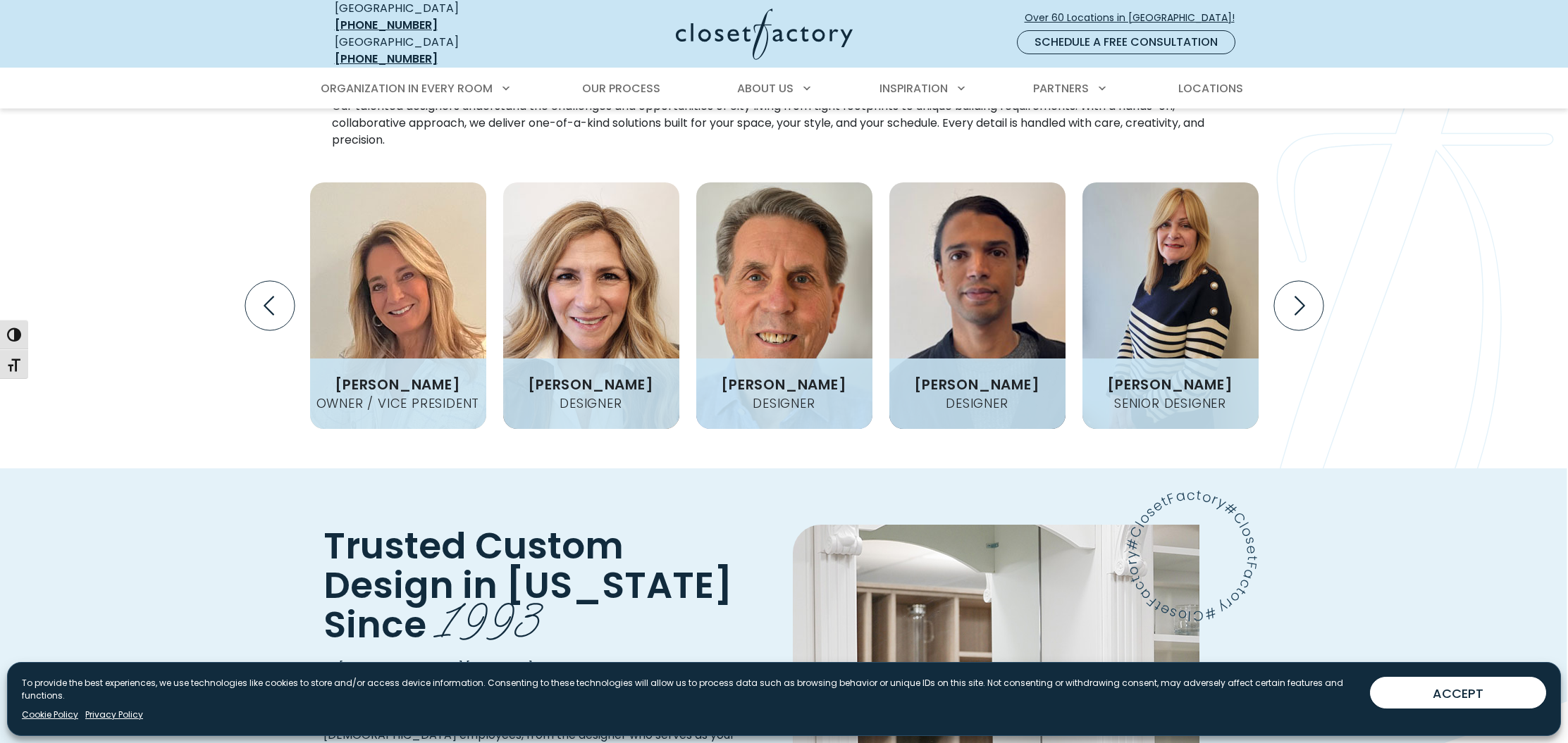
scroll to position [1419, 0]
